Goal: Check status: Check status

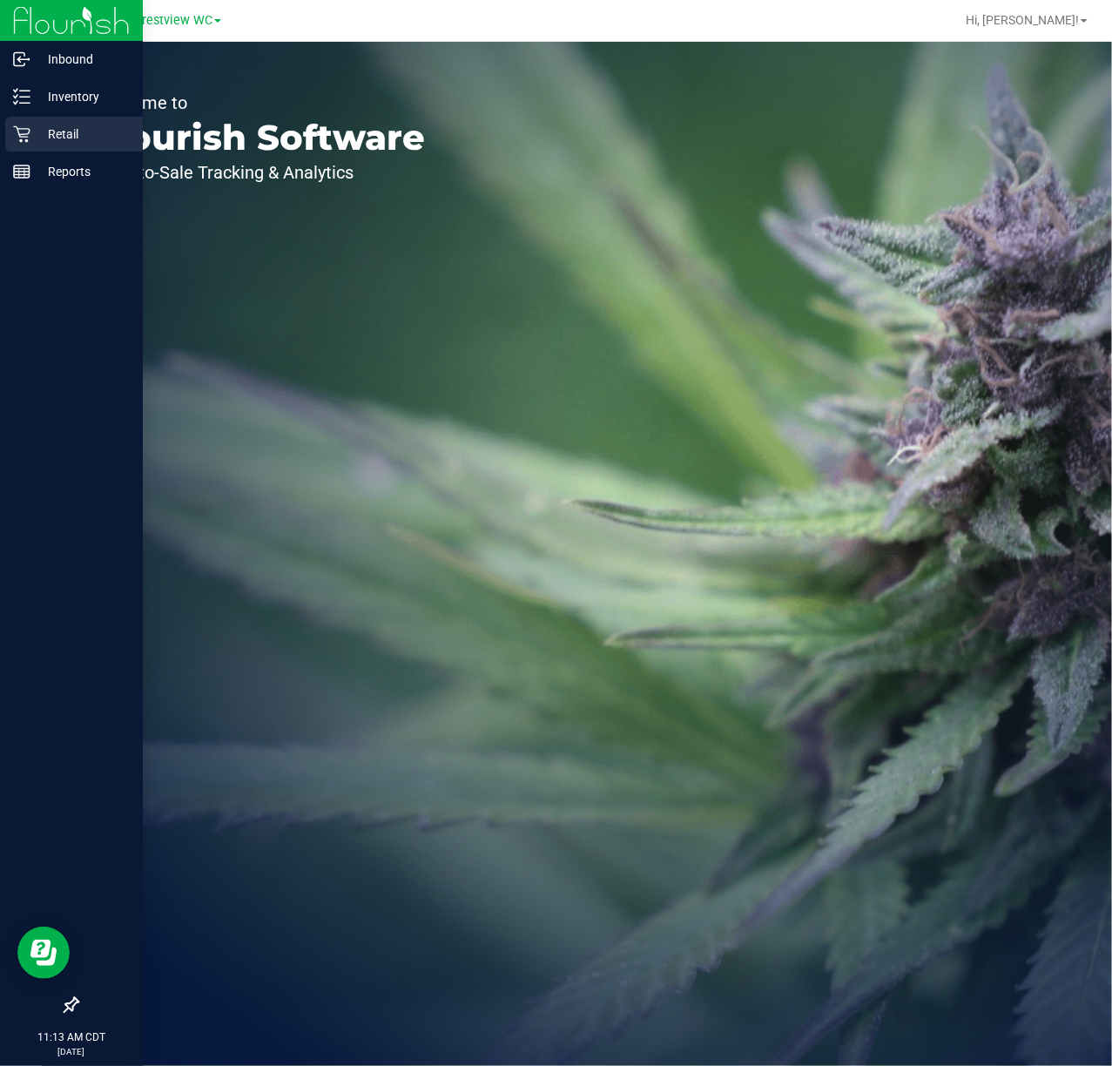
click at [17, 148] on div "Retail" at bounding box center [74, 134] width 138 height 35
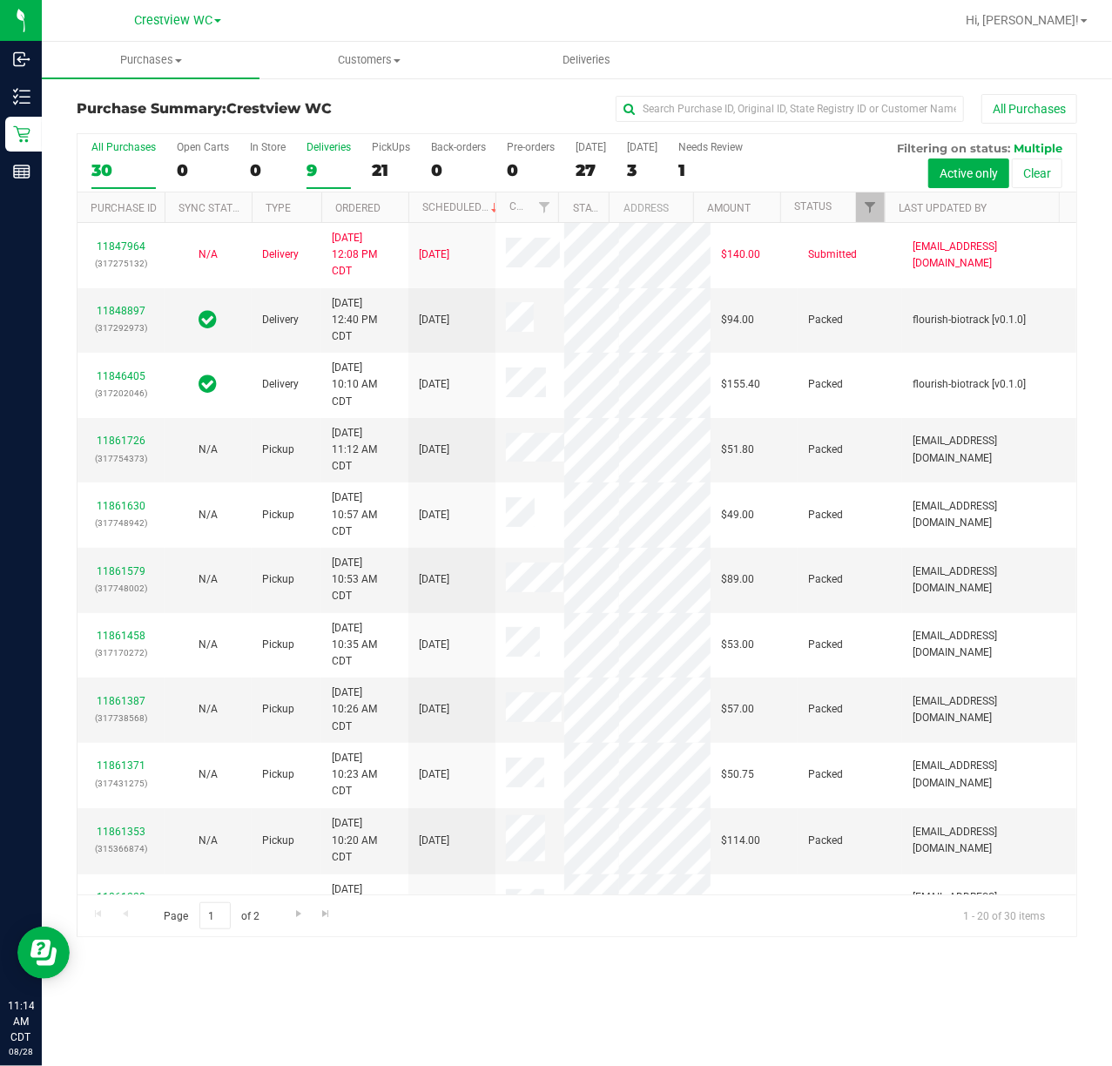
click at [327, 171] on div "9" at bounding box center [329, 170] width 44 height 20
click at [0, 0] on input "Deliveries 9" at bounding box center [0, 0] width 0 height 0
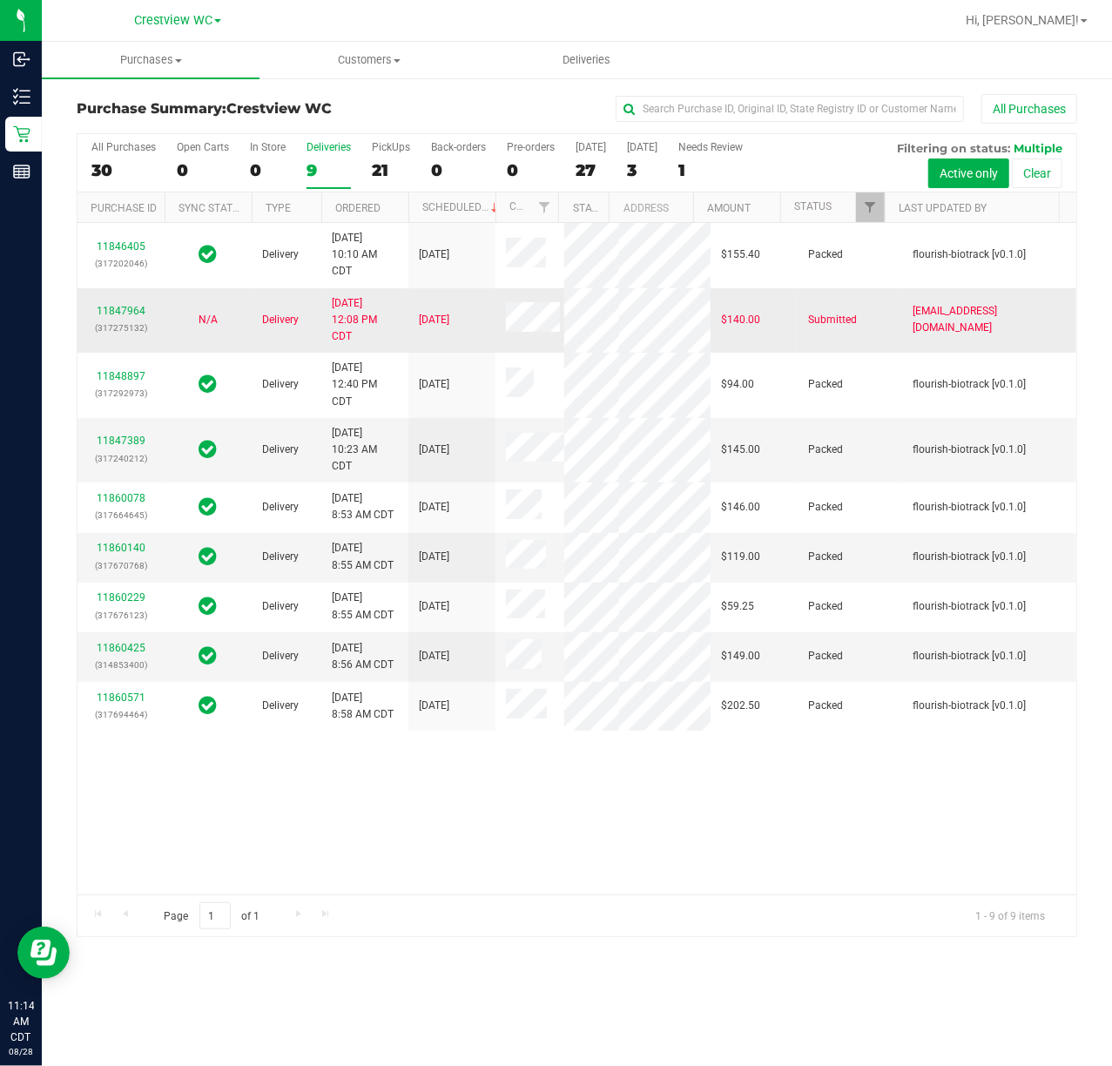
click at [104, 345] on td "11847964 (317275132)" at bounding box center [120, 320] width 87 height 65
click at [116, 317] on link "11847964" at bounding box center [121, 311] width 49 height 12
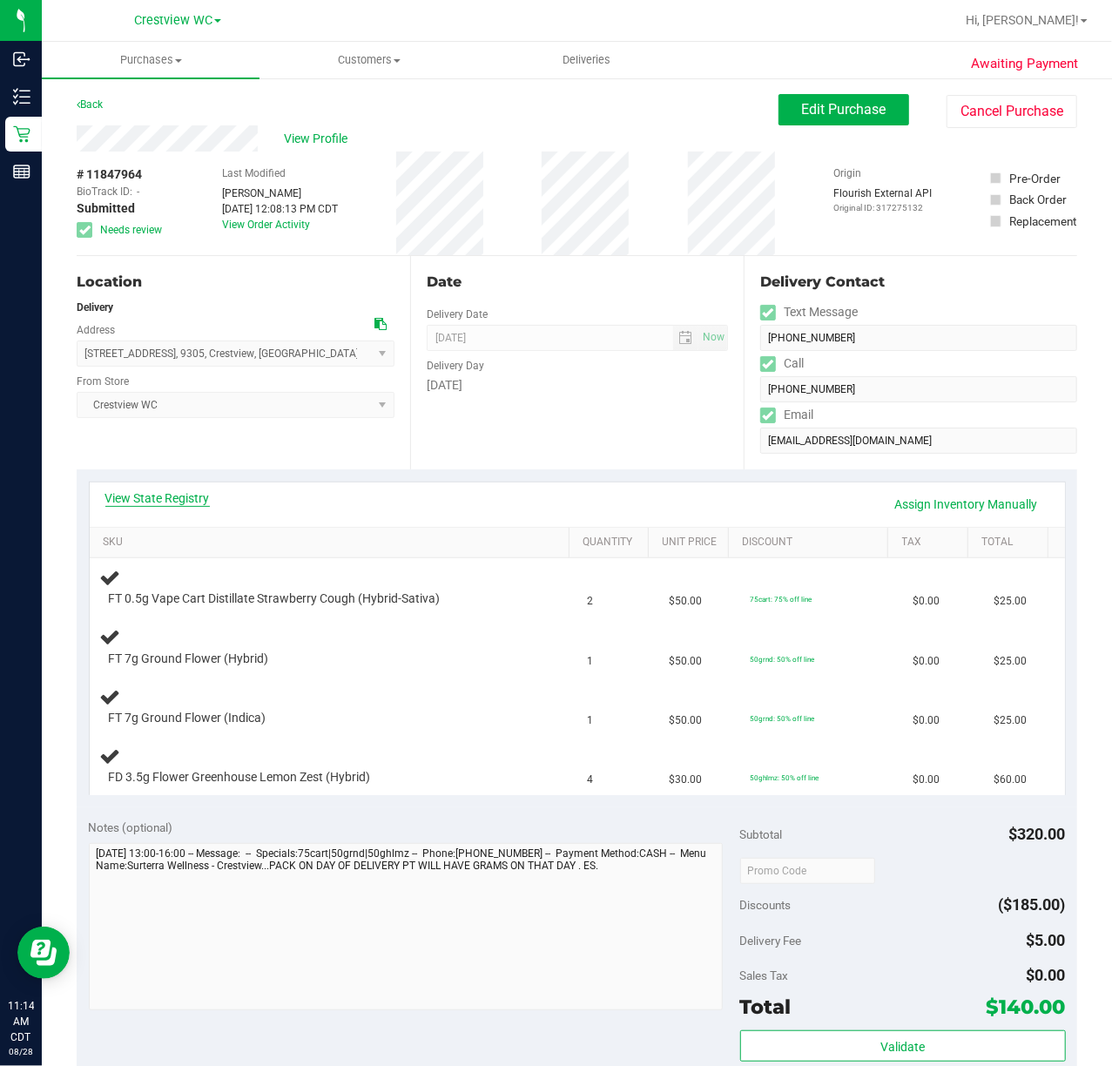
click at [167, 500] on link "View State Registry" at bounding box center [157, 497] width 104 height 17
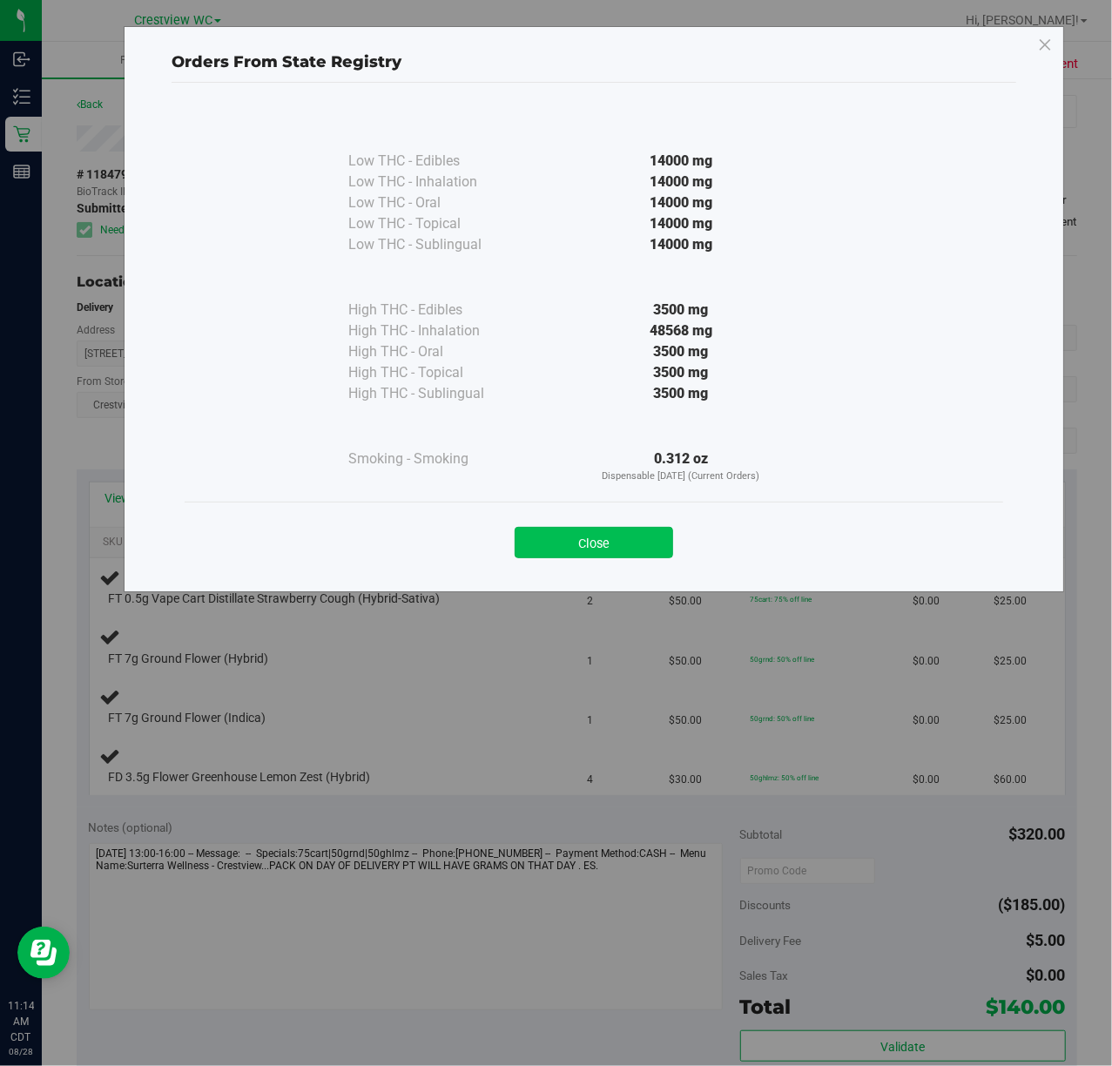
click at [563, 540] on button "Close" at bounding box center [594, 542] width 158 height 31
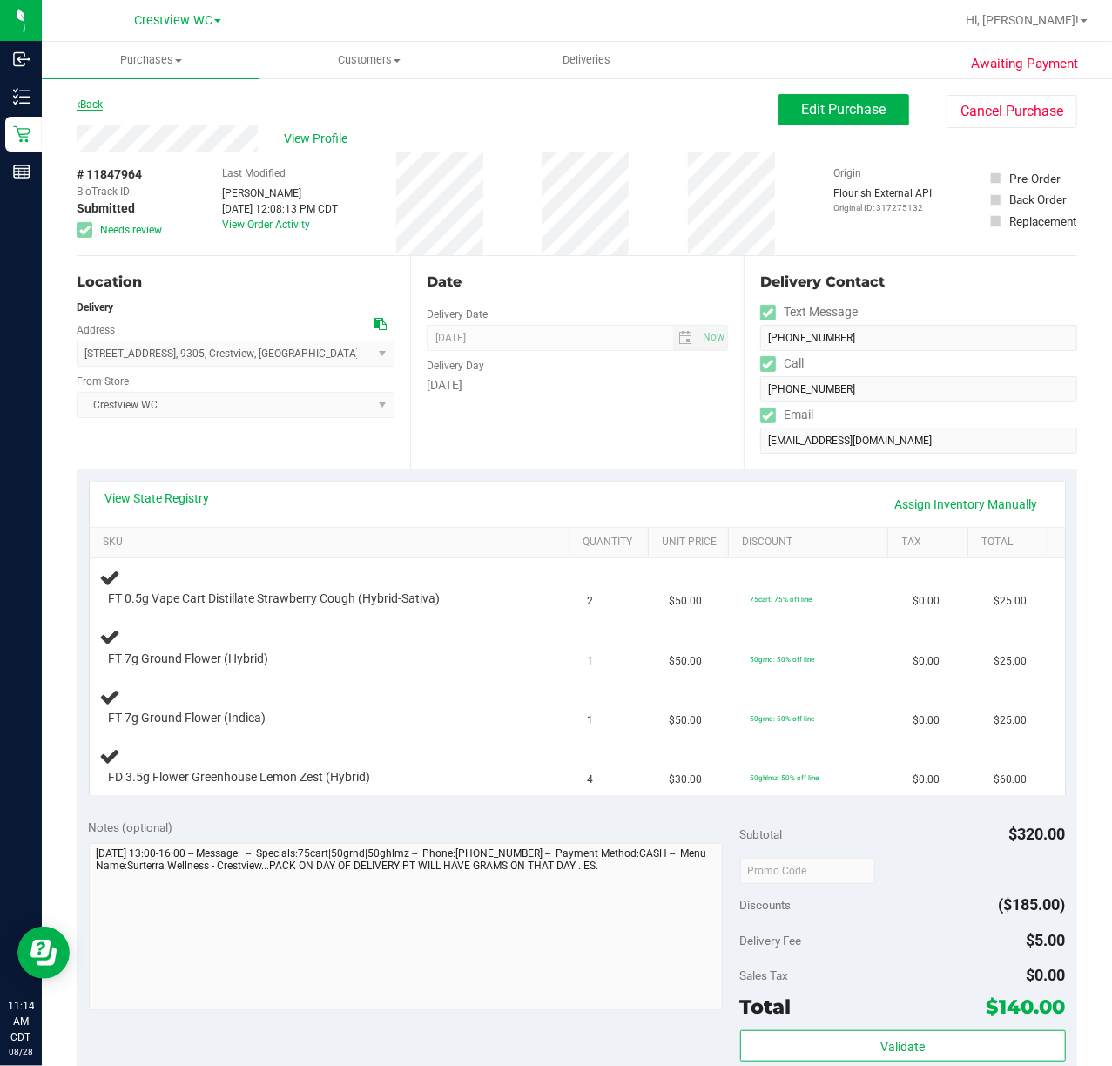
click at [98, 102] on link "Back" at bounding box center [90, 104] width 26 height 12
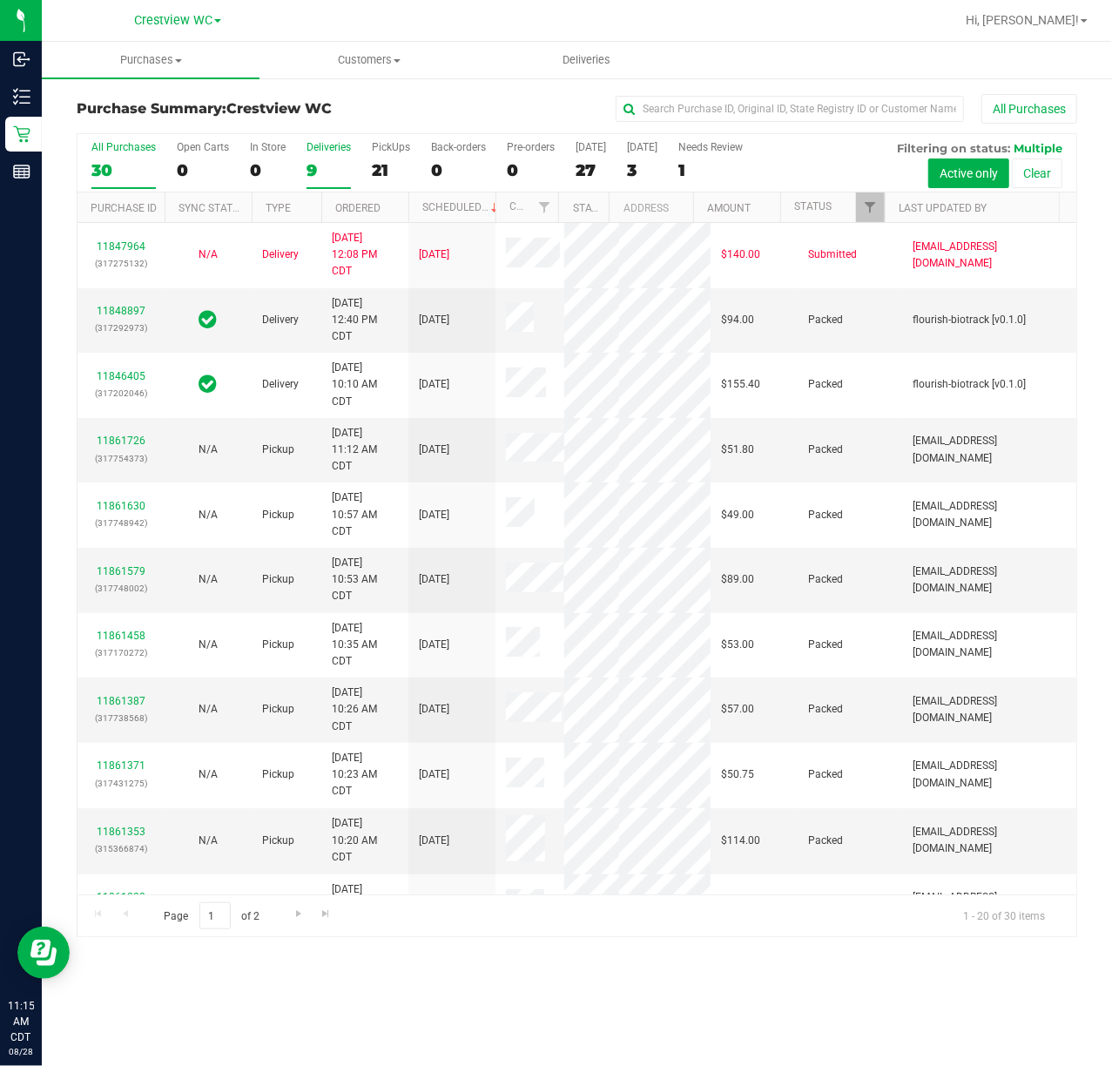
click at [319, 169] on div "9" at bounding box center [329, 170] width 44 height 20
click at [0, 0] on input "Deliveries 9" at bounding box center [0, 0] width 0 height 0
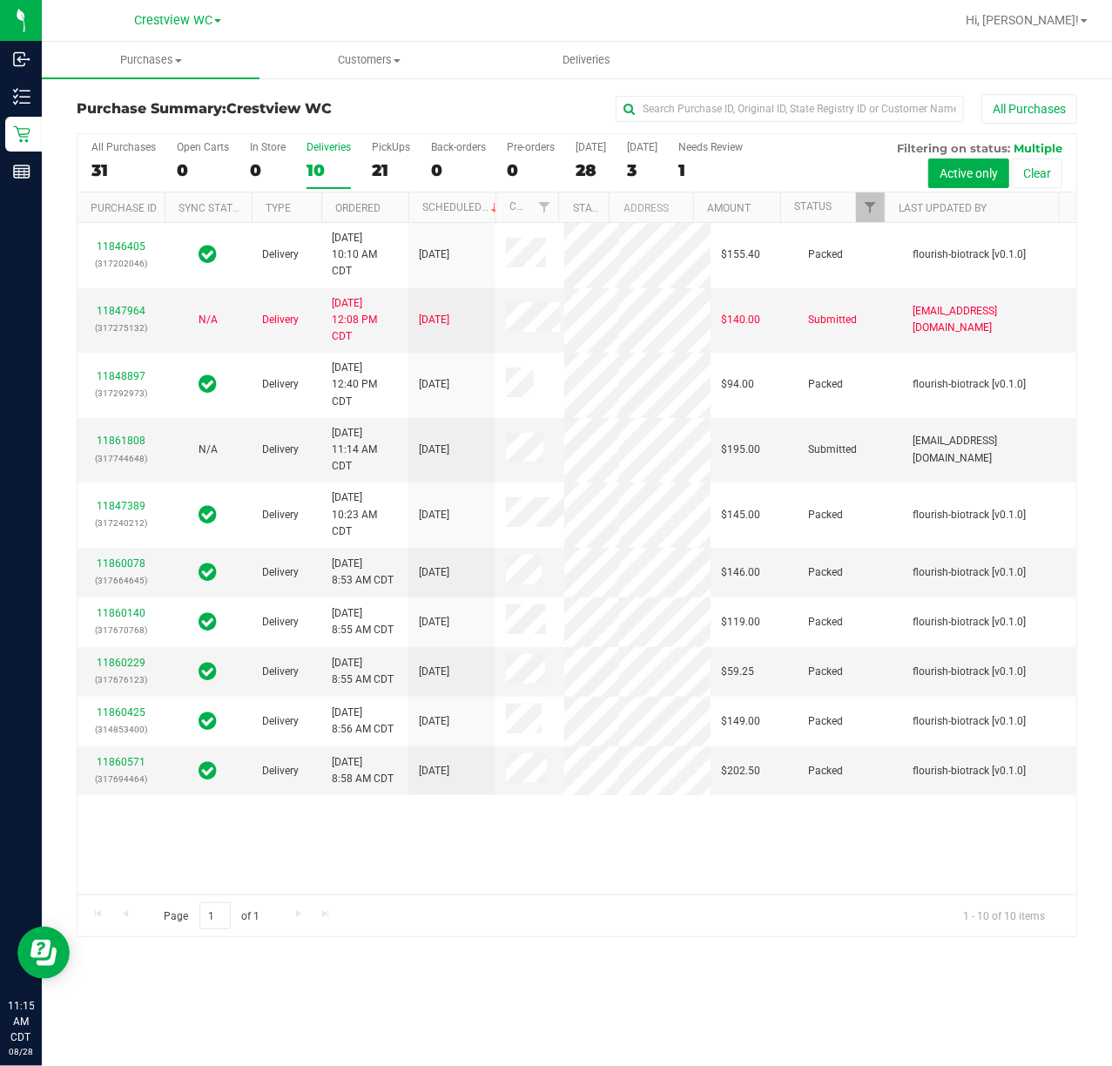
scroll to position [197, 0]
click at [133, 768] on link "11860571" at bounding box center [121, 762] width 49 height 12
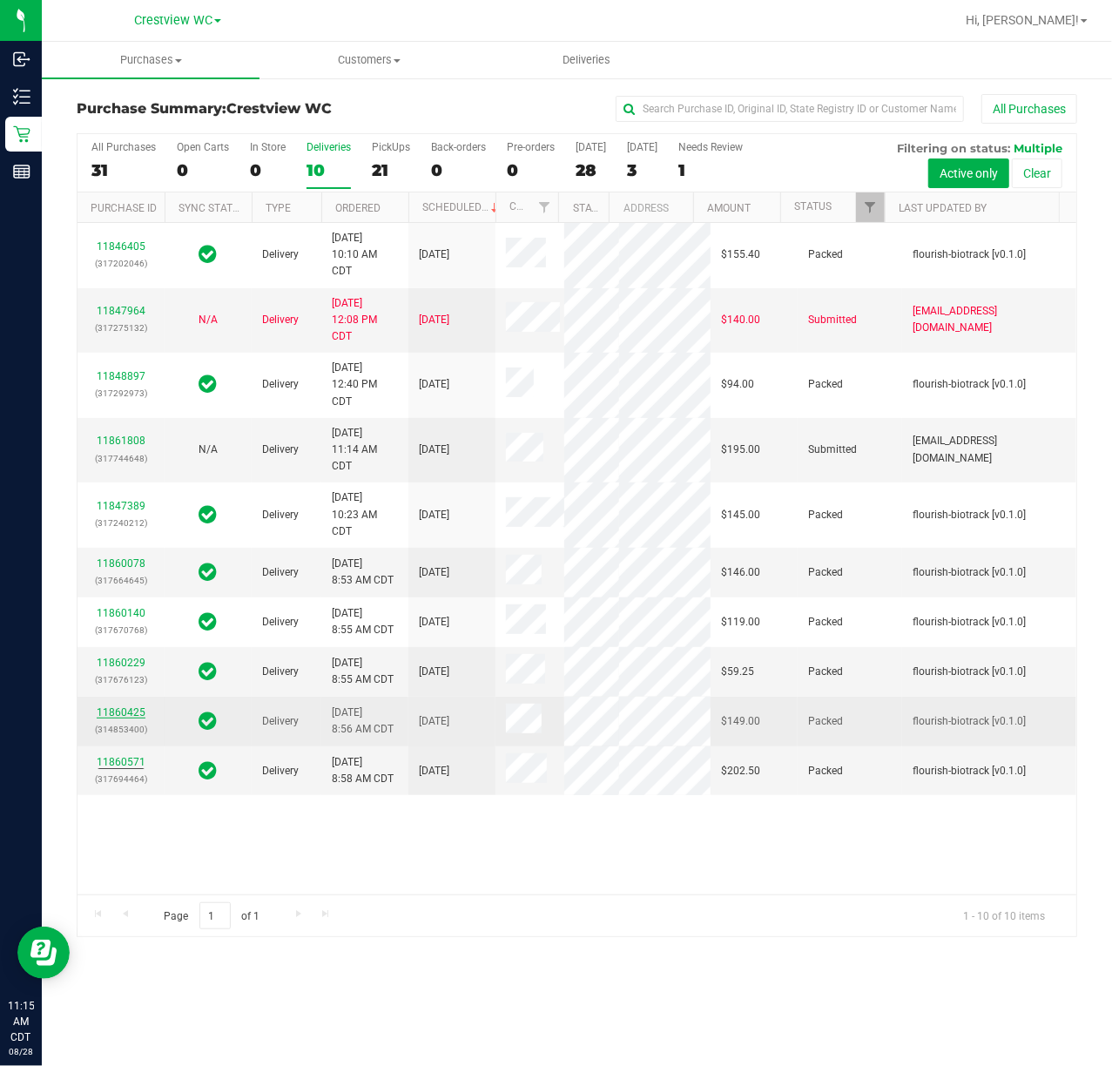
click at [119, 718] on link "11860425" at bounding box center [121, 712] width 49 height 12
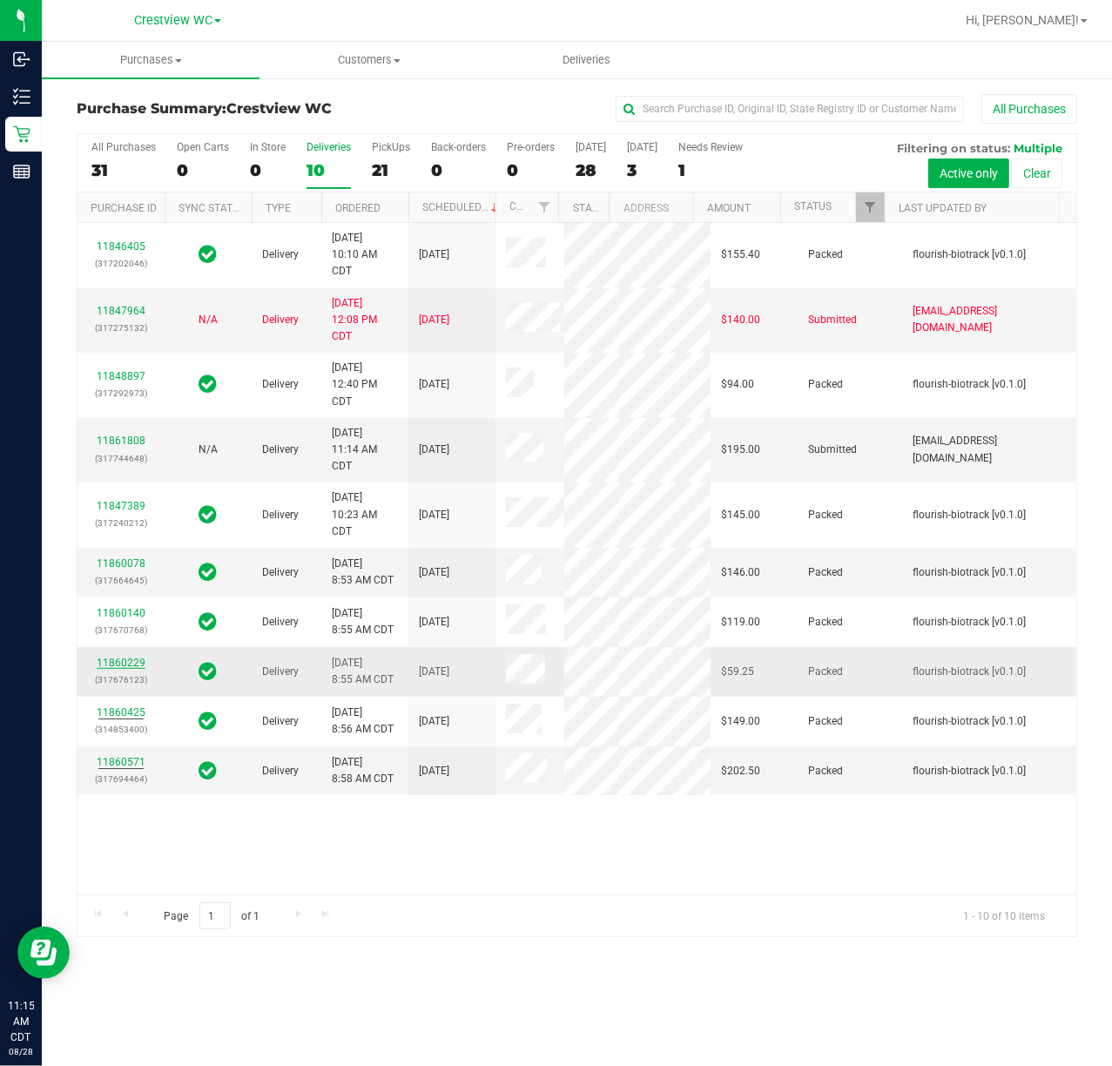
click at [130, 669] on link "11860229" at bounding box center [121, 663] width 49 height 12
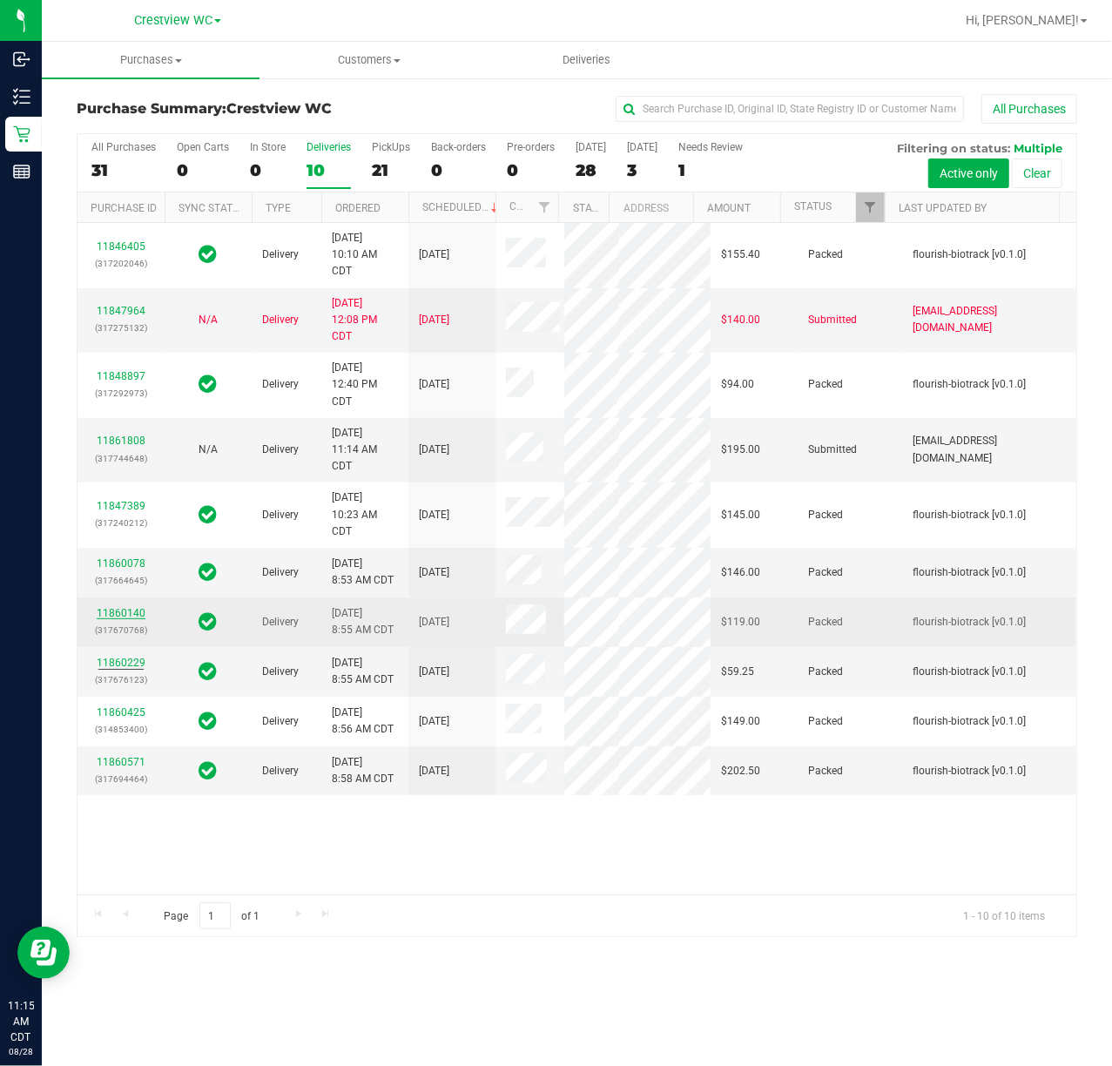
click at [112, 607] on link "11860140" at bounding box center [121, 613] width 49 height 12
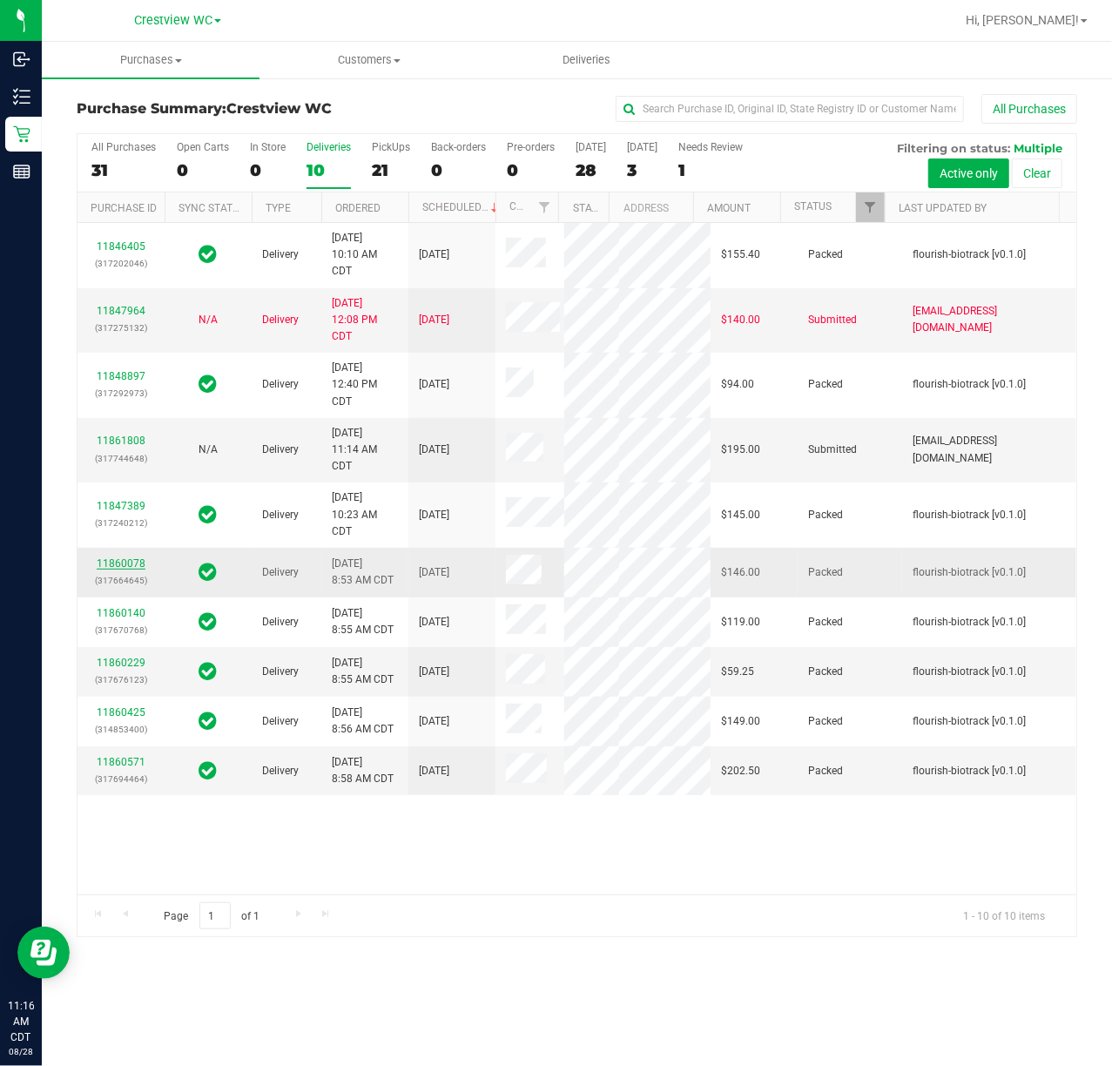
click at [125, 557] on link "11860078" at bounding box center [121, 563] width 49 height 12
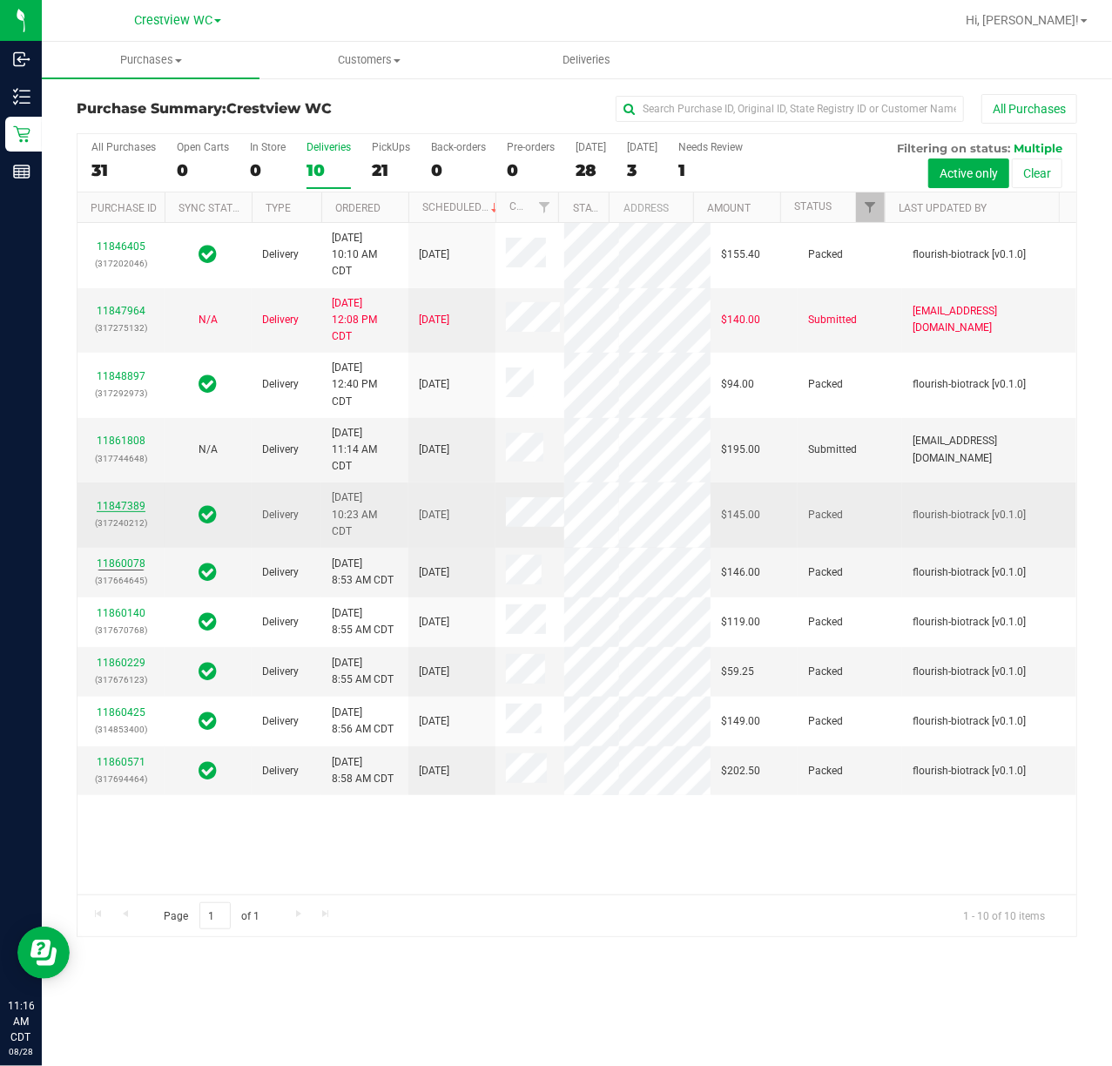
click at [131, 500] on link "11847389" at bounding box center [121, 506] width 49 height 12
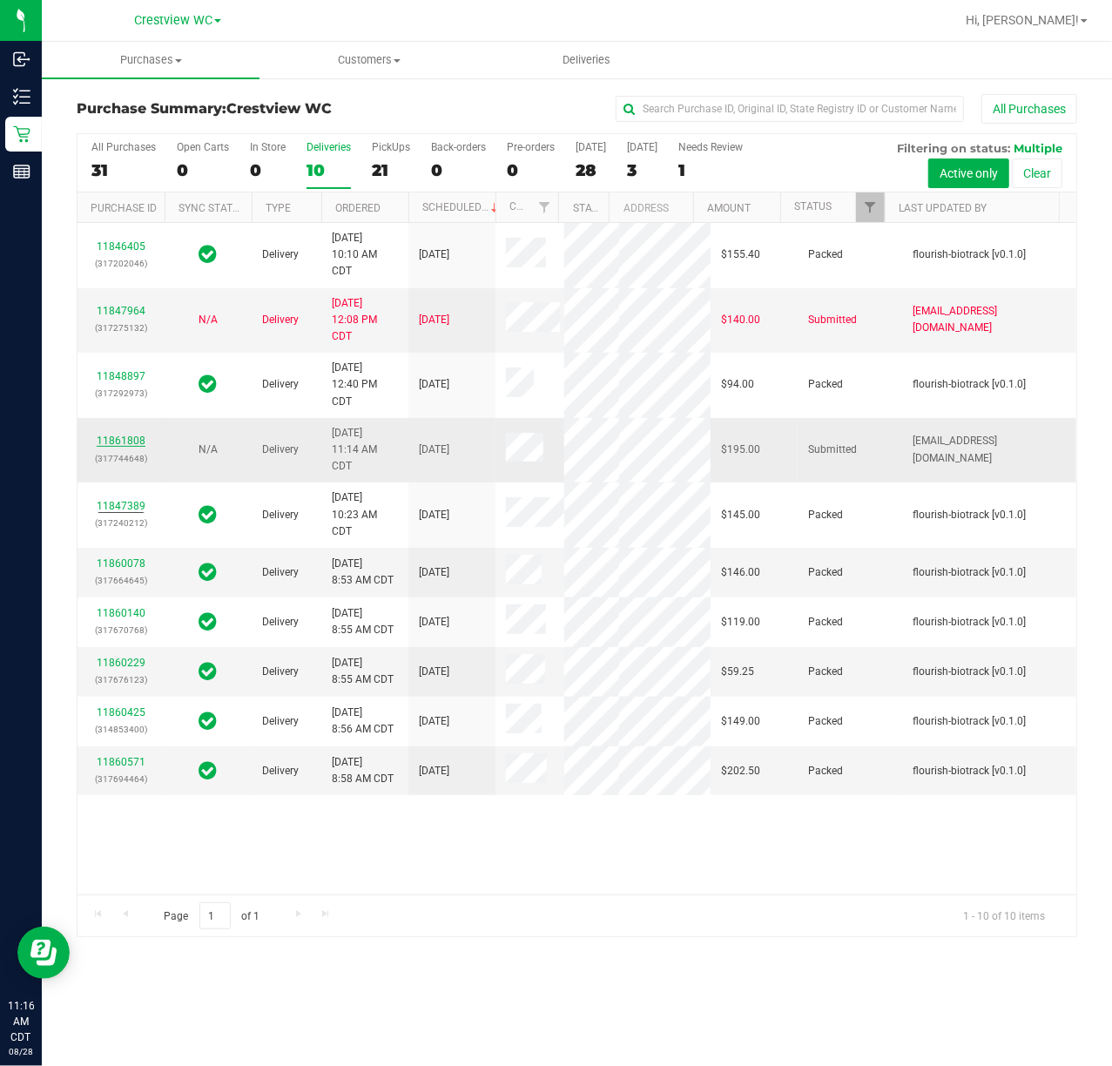
click at [109, 435] on link "11861808" at bounding box center [121, 441] width 49 height 12
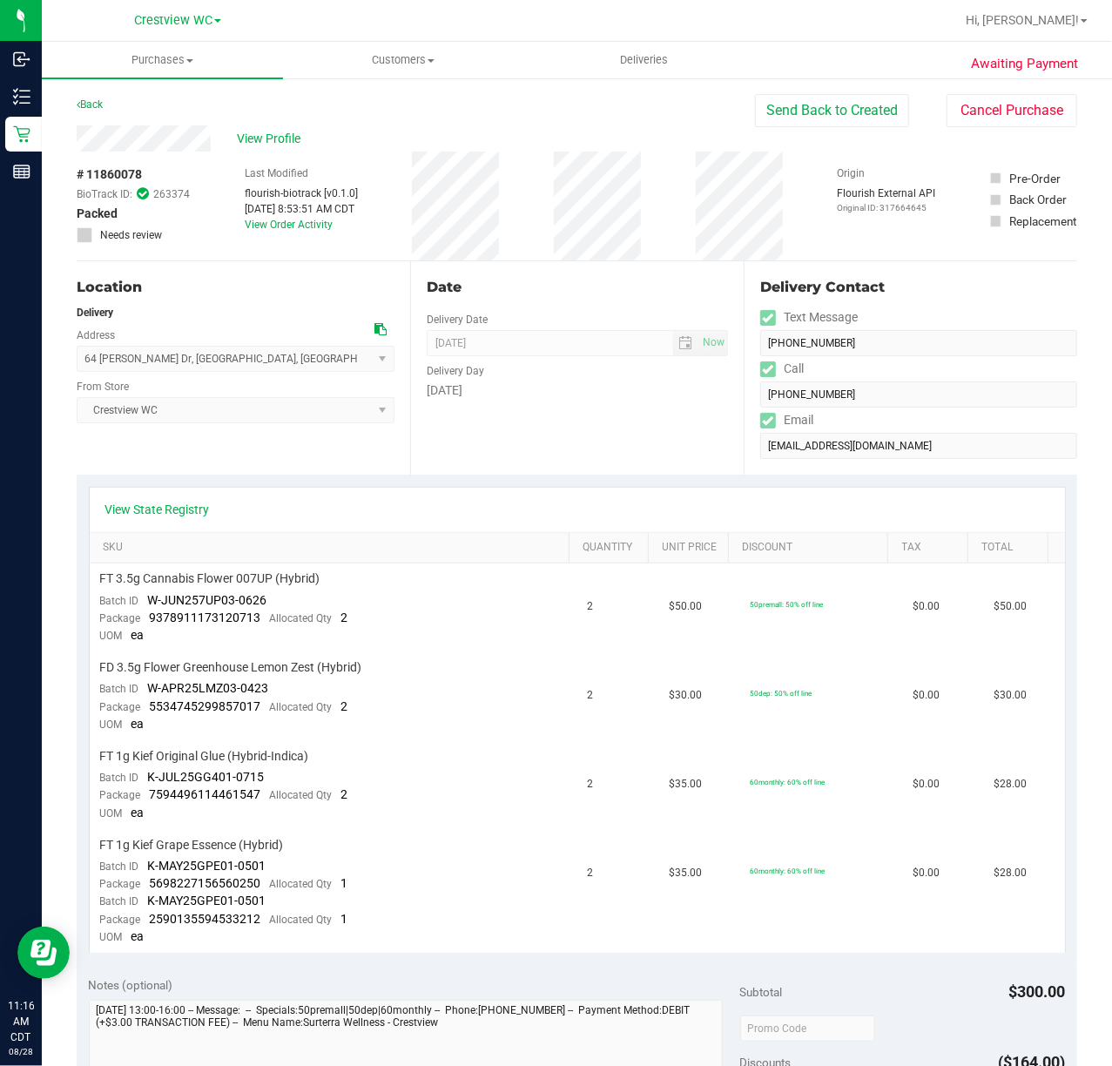
scroll to position [116, 0]
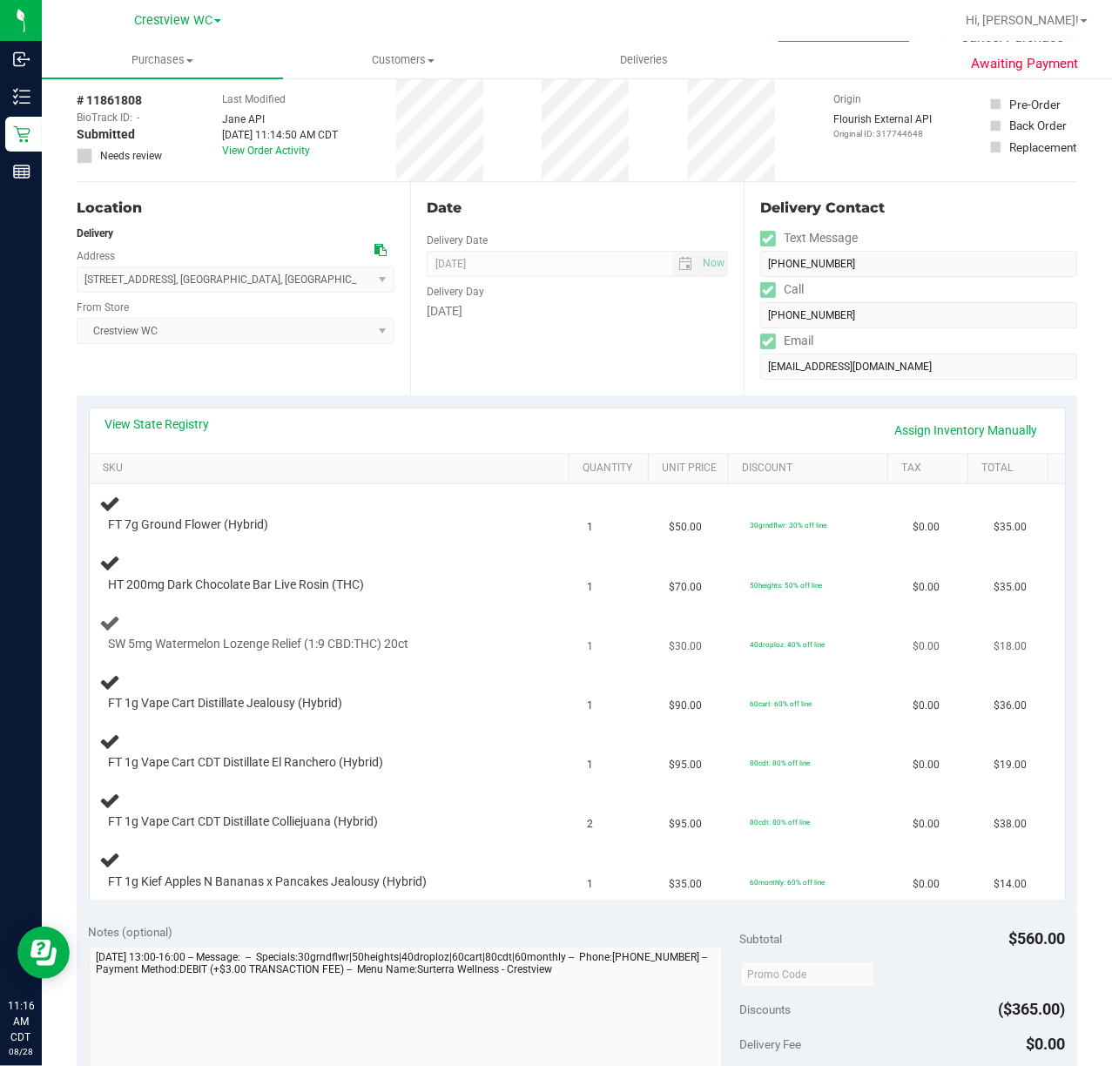
scroll to position [116, 0]
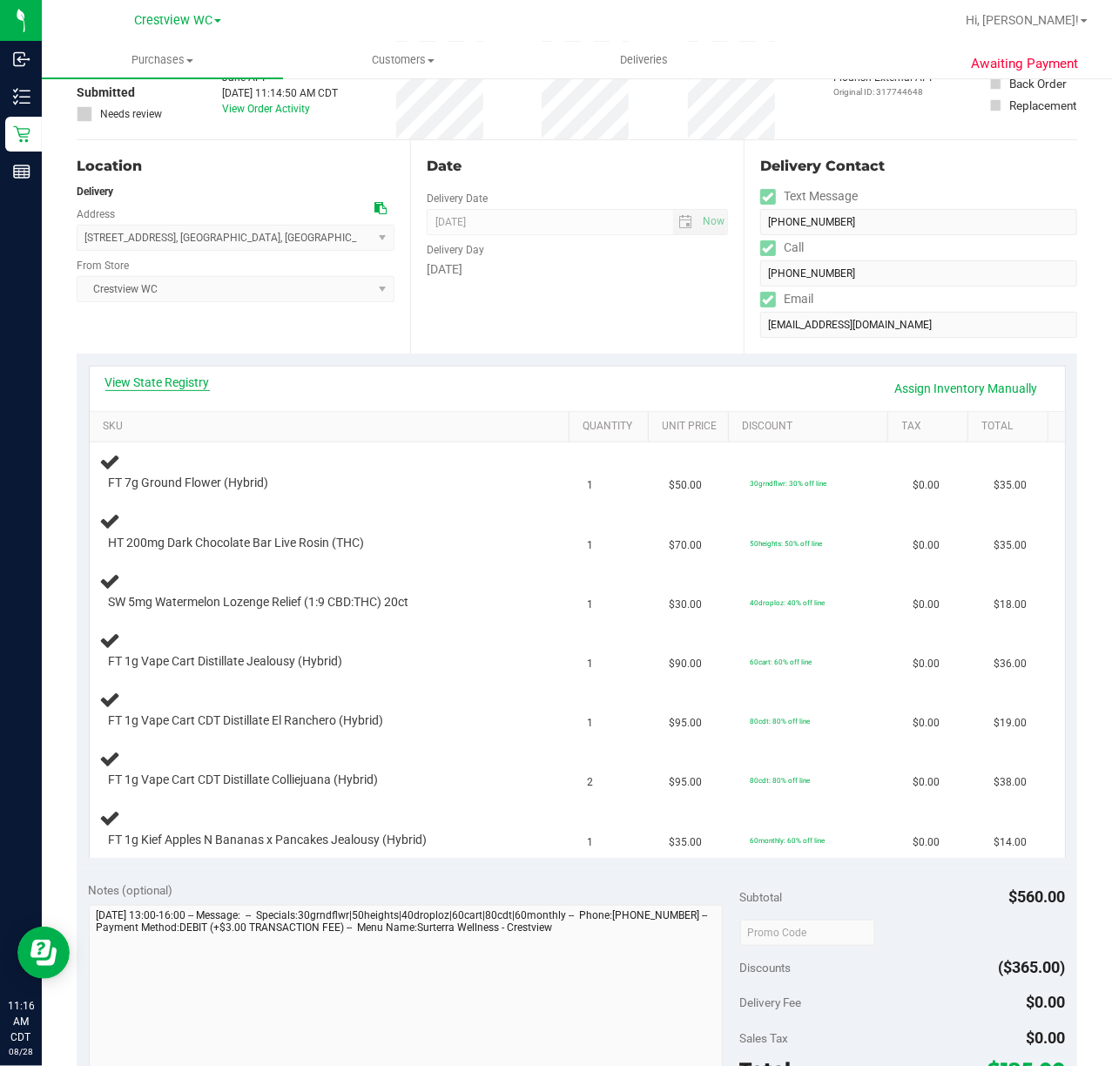
click at [140, 378] on link "View State Registry" at bounding box center [157, 382] width 104 height 17
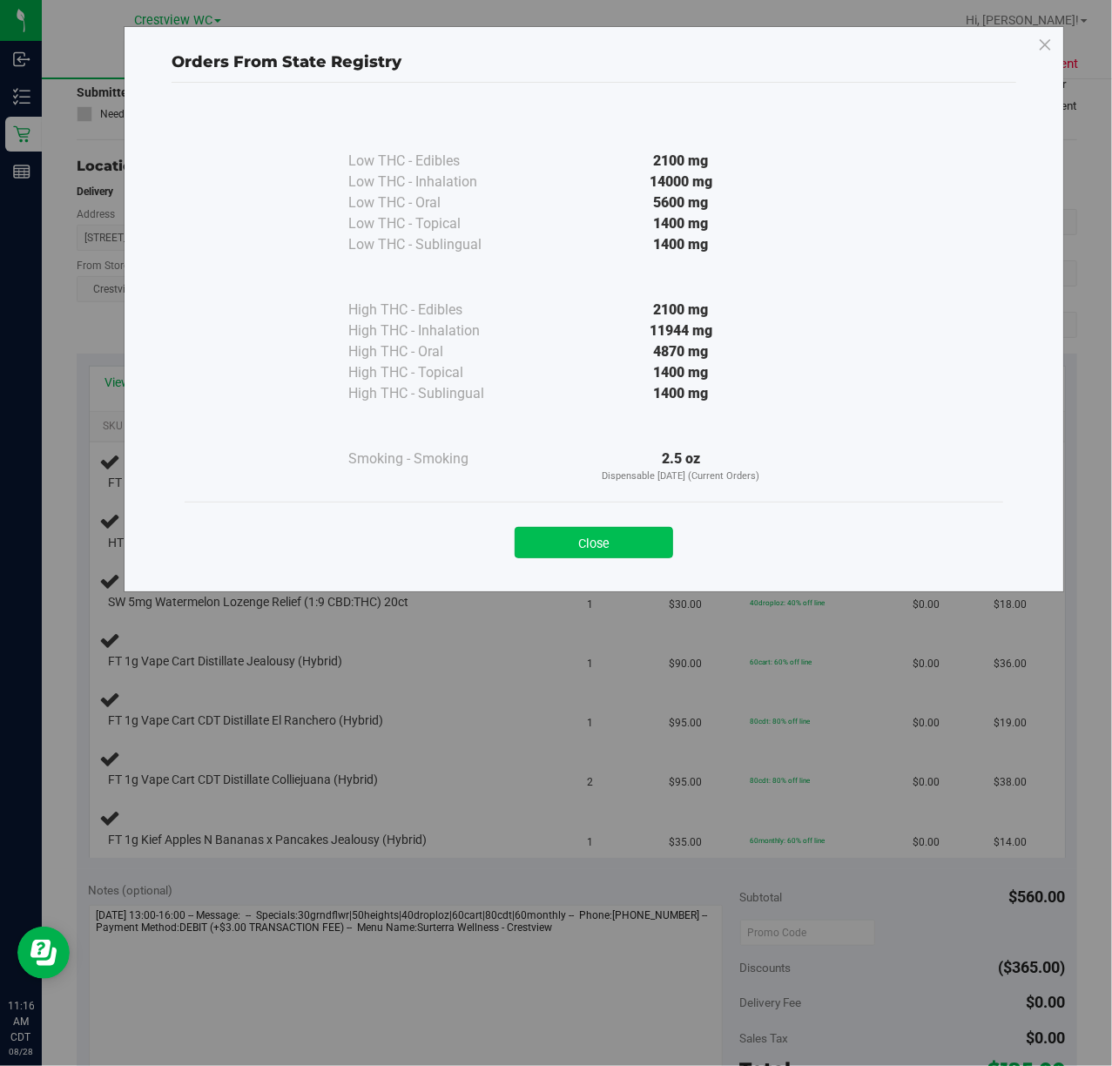
click at [643, 547] on button "Close" at bounding box center [594, 542] width 158 height 31
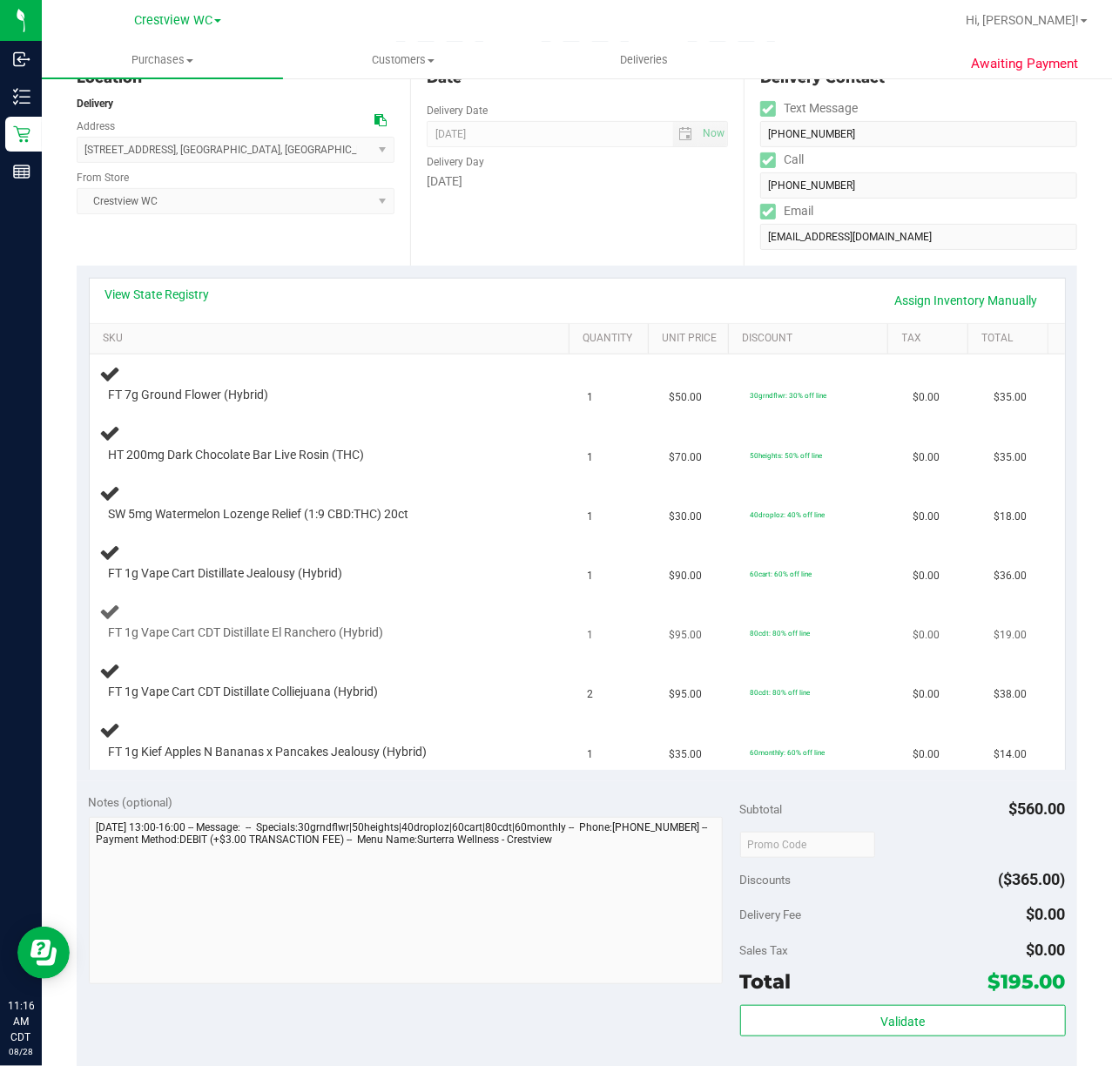
scroll to position [348, 0]
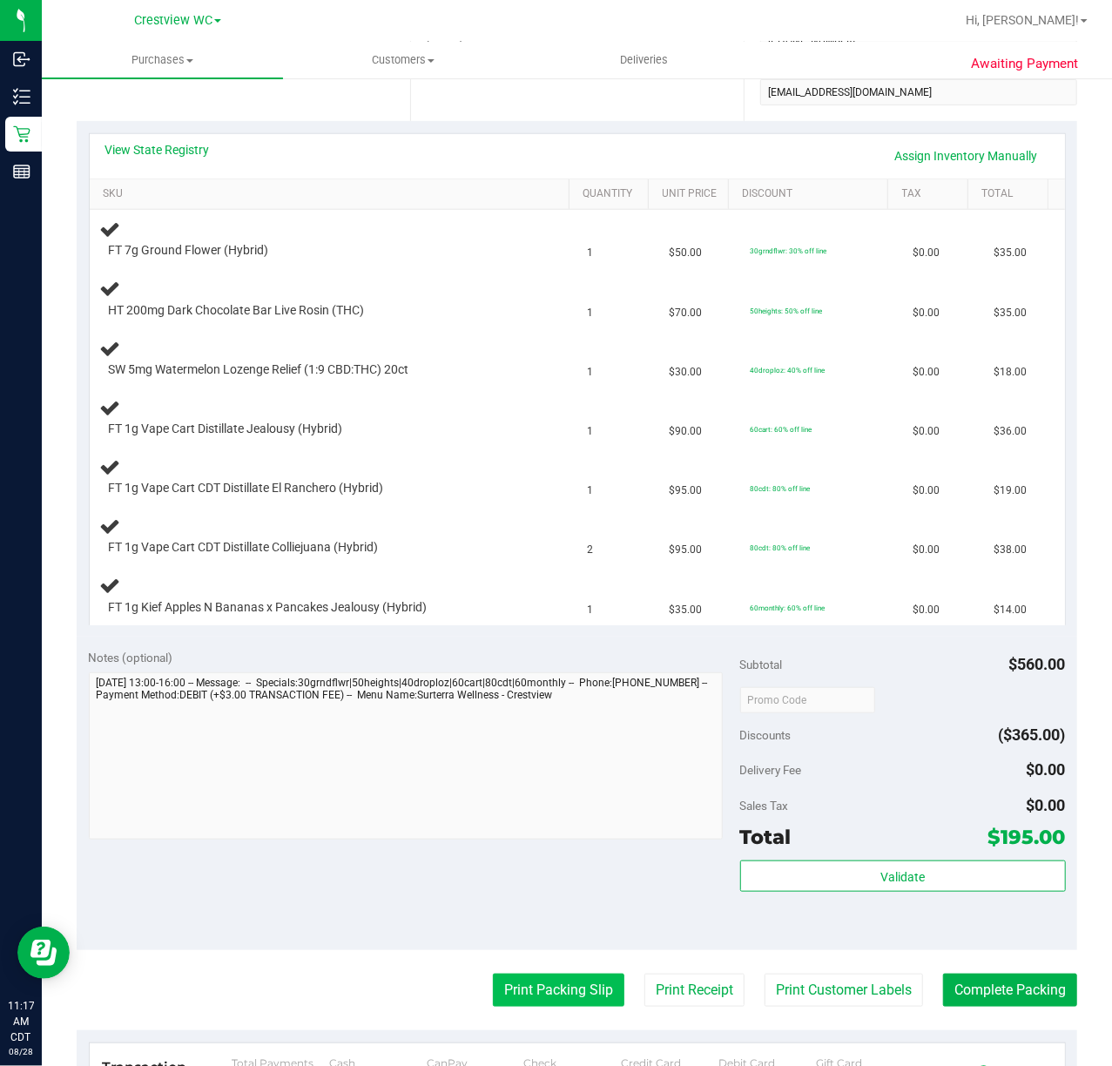
click at [513, 987] on button "Print Packing Slip" at bounding box center [558, 989] width 131 height 33
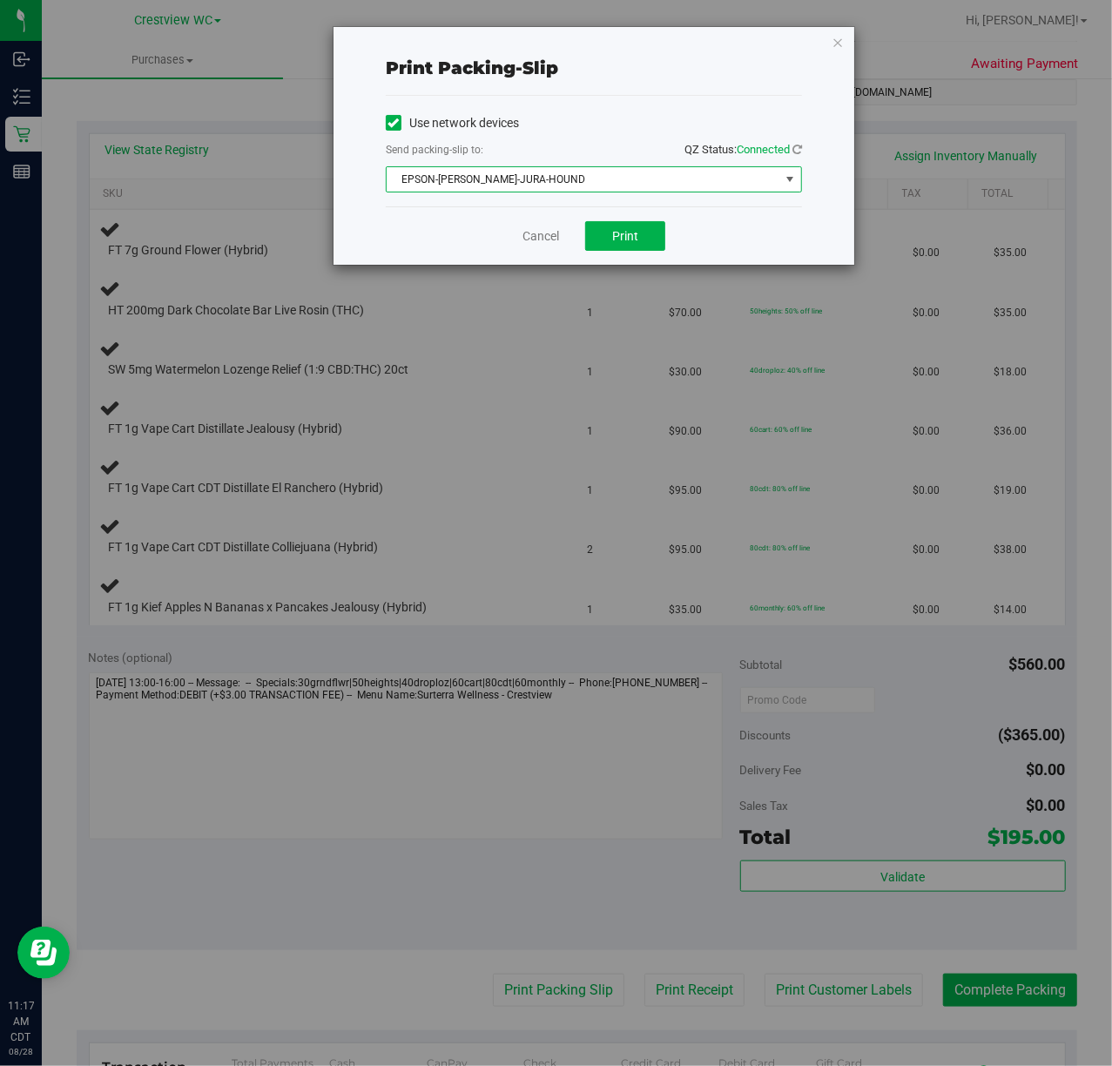
click at [529, 189] on span "EPSON-BRUNO-JURA-HOUND" at bounding box center [583, 179] width 393 height 24
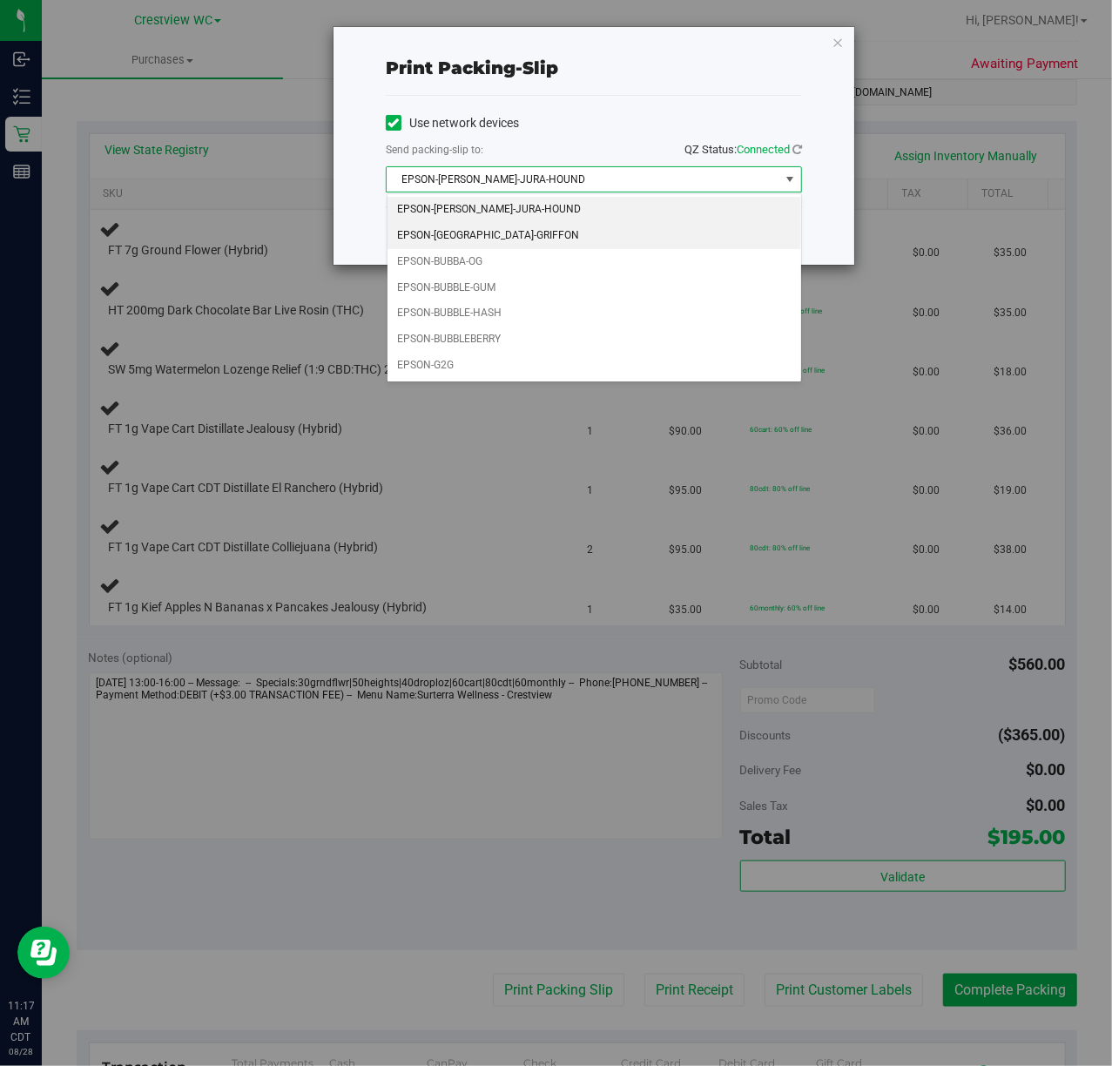
click at [535, 238] on li "EPSON-BRUSSELS-GRIFFON" at bounding box center [594, 236] width 414 height 26
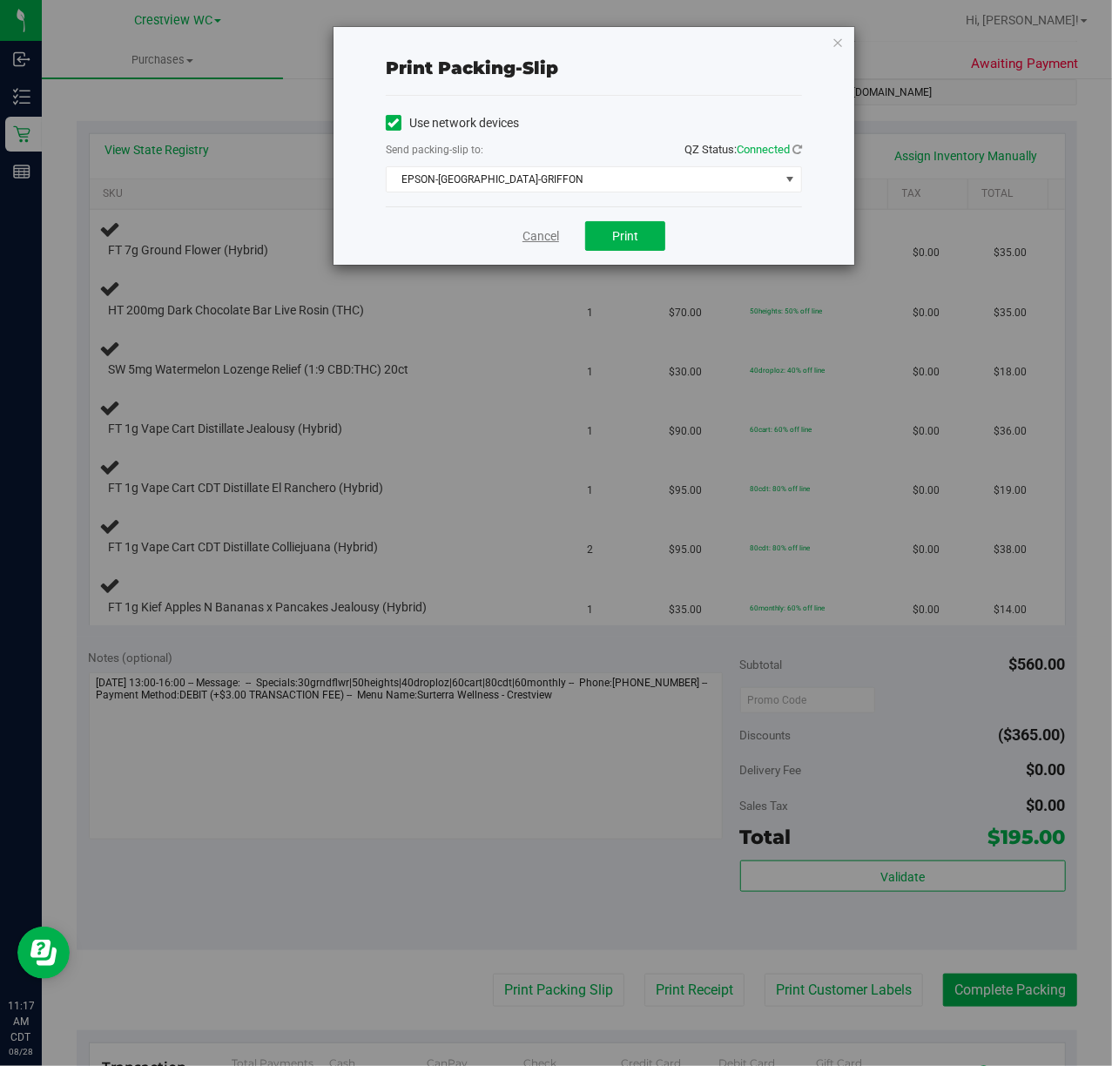
click at [544, 234] on link "Cancel" at bounding box center [540, 236] width 37 height 18
